Goal: Information Seeking & Learning: Check status

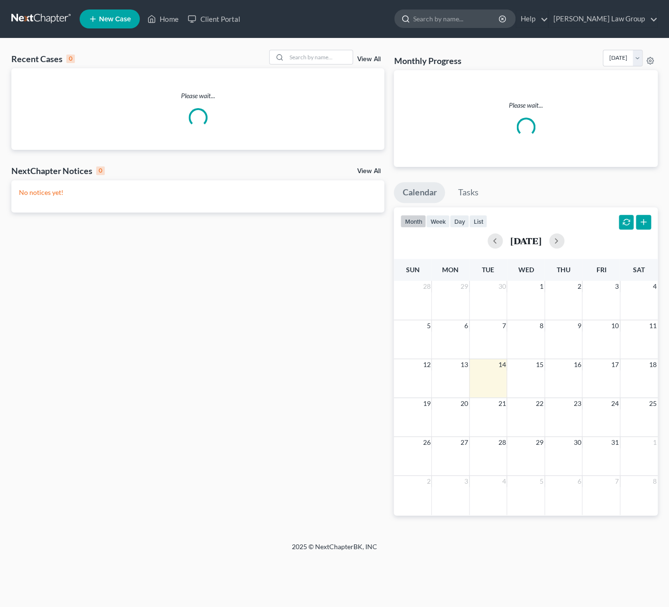
click at [456, 21] on input "search" at bounding box center [456, 19] width 87 height 18
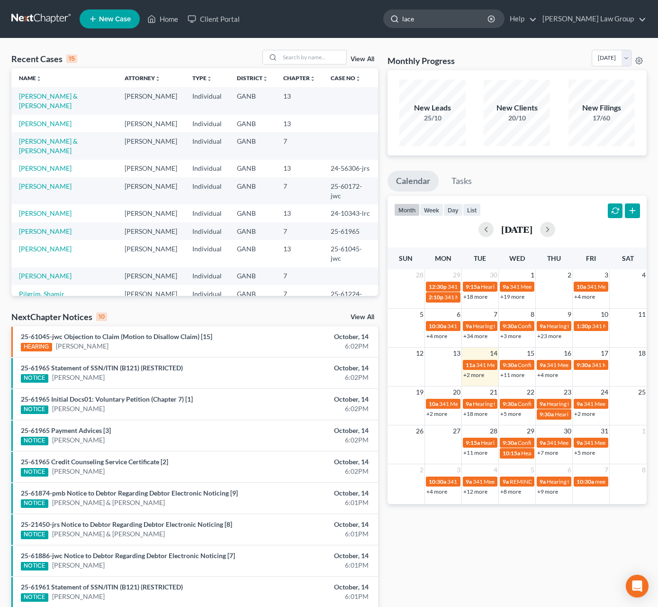
type input "lacey"
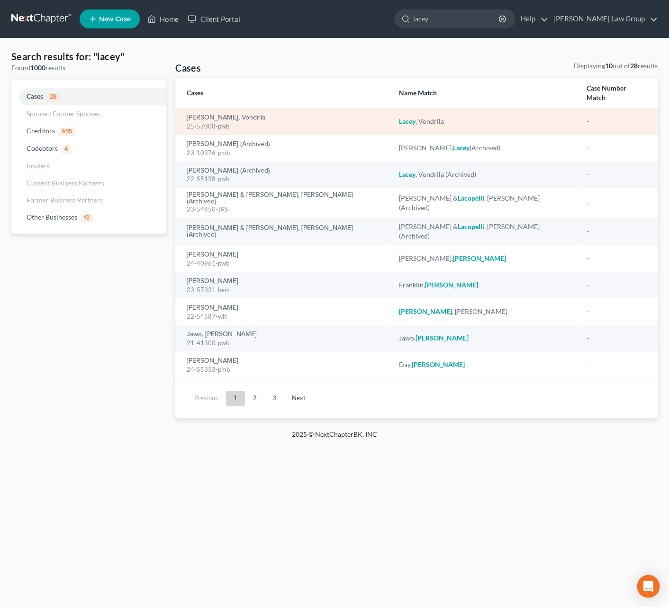
click at [210, 112] on div "Lacey, Vondrila 25-57008-pwb" at bounding box center [285, 121] width 197 height 18
click at [210, 114] on link "[PERSON_NAME], Vondrila" at bounding box center [226, 117] width 79 height 7
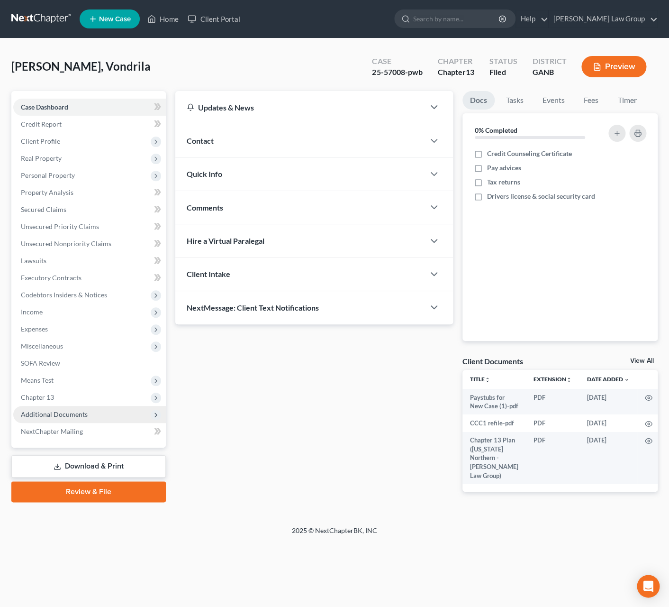
click at [71, 413] on span "Additional Documents" at bounding box center [54, 414] width 67 height 8
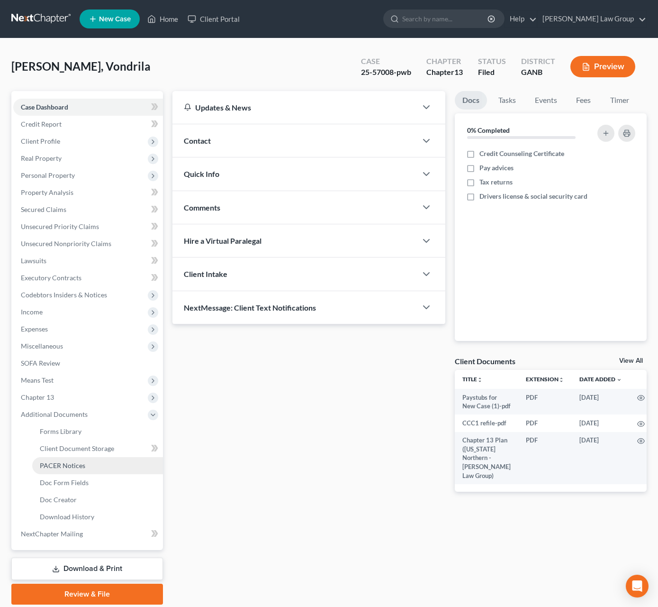
click at [88, 467] on link "PACER Notices" at bounding box center [97, 465] width 131 height 17
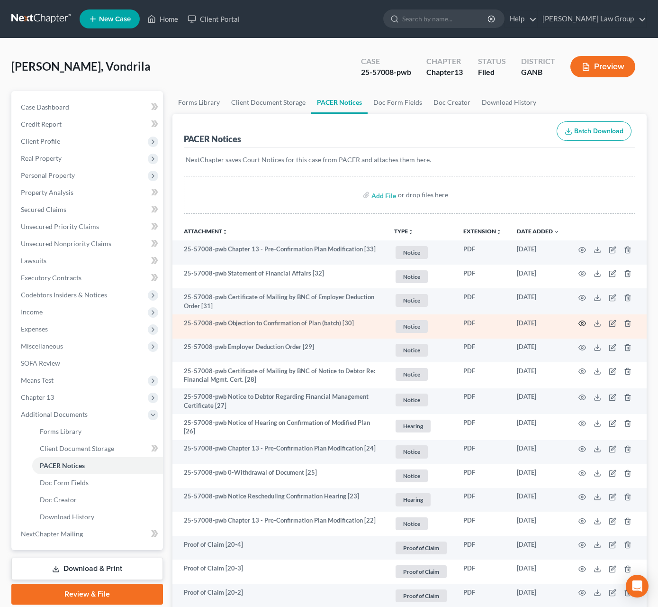
click at [581, 324] on icon "button" at bounding box center [583, 323] width 8 height 8
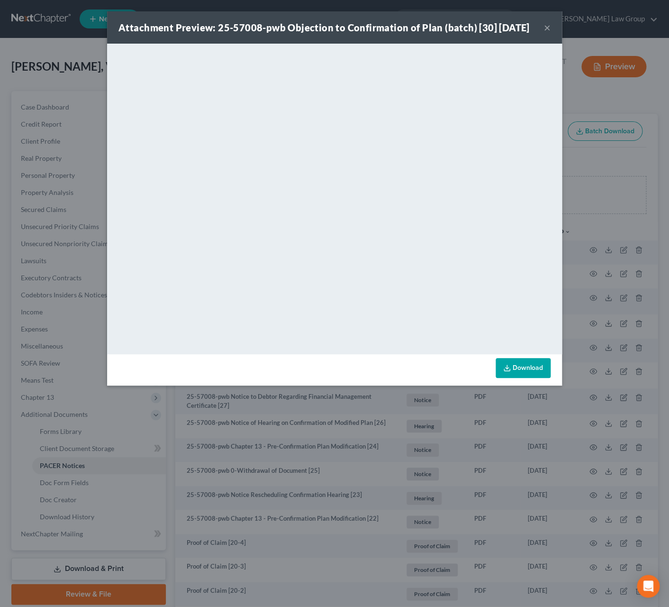
drag, startPoint x: 548, startPoint y: 35, endPoint x: 543, endPoint y: 45, distance: 11.9
click at [548, 33] on button "×" at bounding box center [547, 27] width 7 height 11
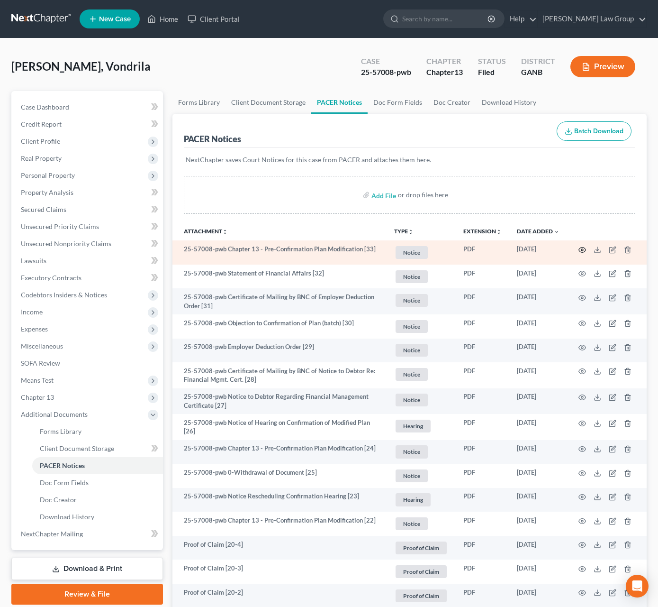
click at [583, 250] on circle "button" at bounding box center [583, 250] width 2 height 2
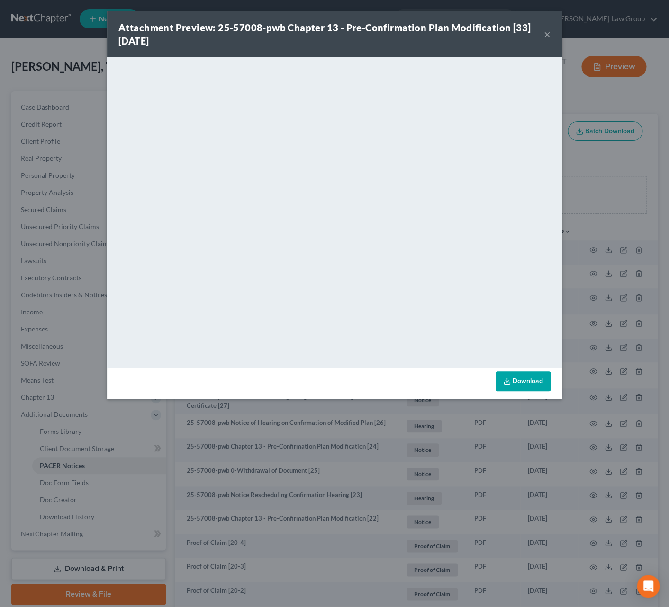
click at [548, 36] on button "×" at bounding box center [547, 33] width 7 height 11
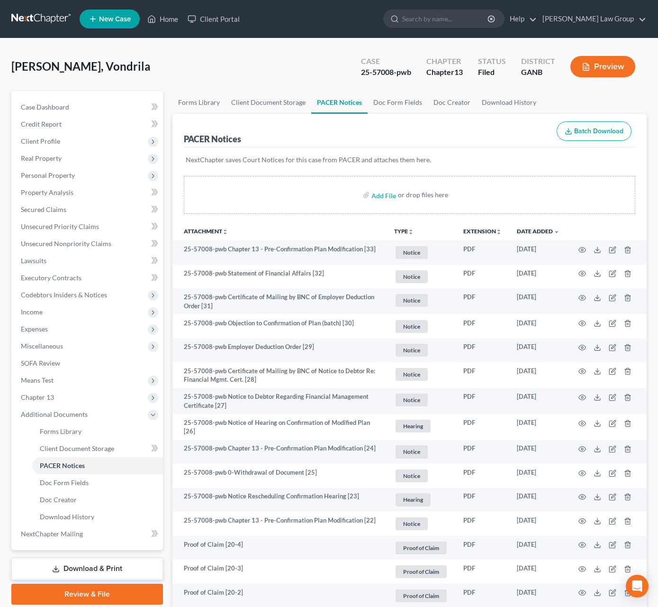
click at [249, 76] on div "Lacey, Vondrila Upgraded Case 25-57008-pwb Chapter Chapter 13 Status Filed Dist…" at bounding box center [329, 70] width 636 height 41
